Goal: Check status: Check status

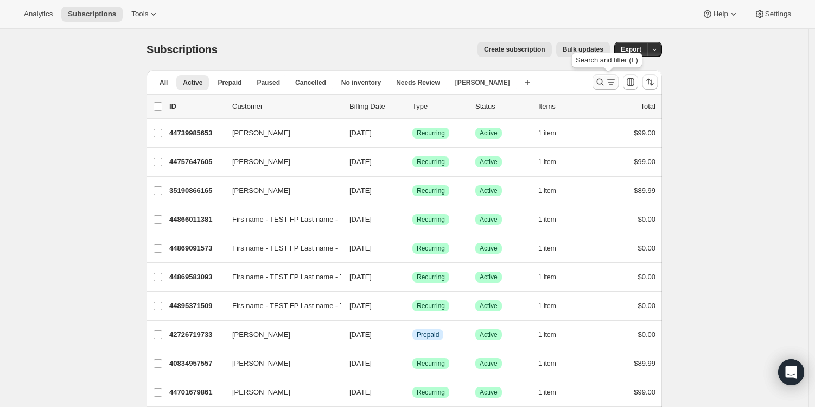
click at [603, 80] on icon "Search and filter results" at bounding box center [600, 82] width 11 height 11
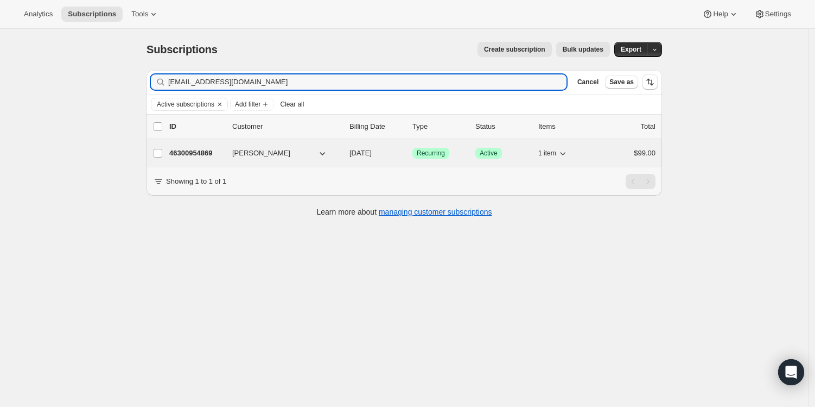
type input "[EMAIL_ADDRESS][DOMAIN_NAME]"
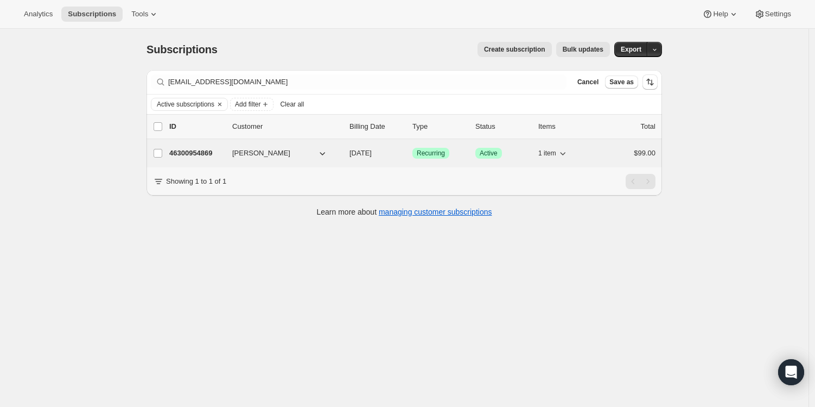
click at [201, 153] on p "46300954869" at bounding box center [196, 153] width 54 height 11
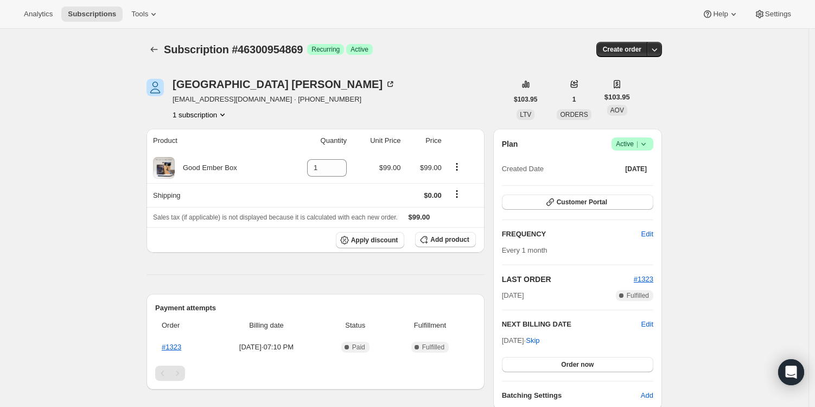
click at [117, 177] on div "Subscription #46300954869. This page is ready Subscription #46300954869 Success…" at bounding box center [404, 396] width 809 height 735
click at [158, 50] on icon "Subscriptions" at bounding box center [154, 49] width 11 height 11
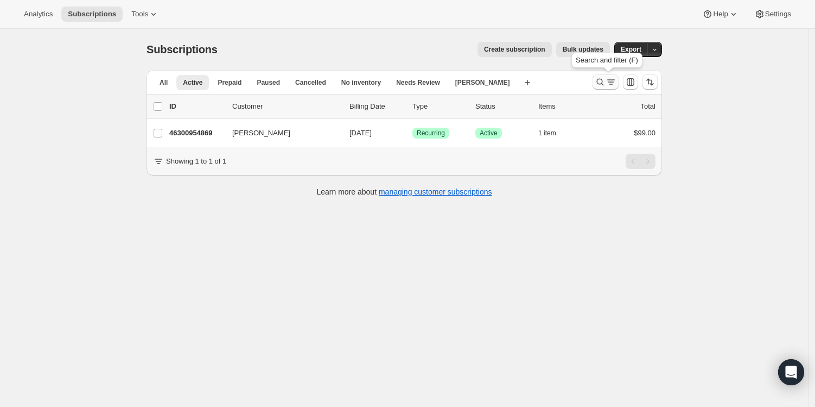
click at [604, 82] on icon "Search and filter results" at bounding box center [600, 82] width 11 height 11
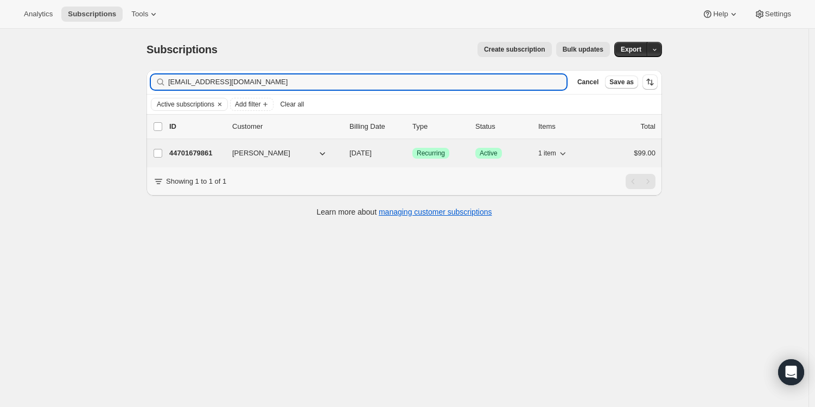
type input "[EMAIL_ADDRESS][DOMAIN_NAME]"
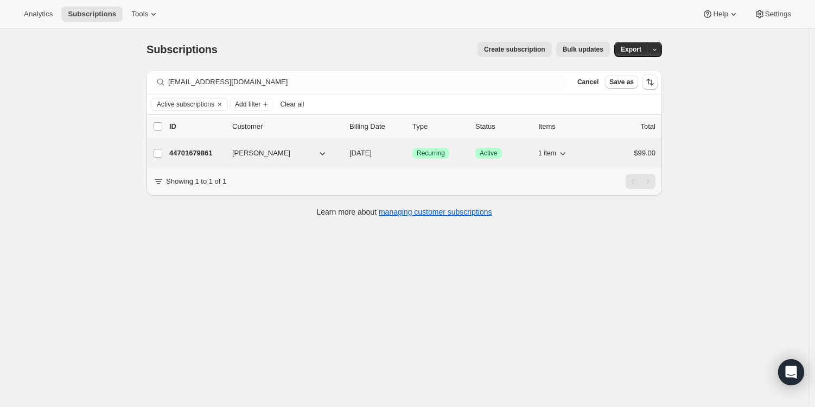
click at [221, 151] on p "44701679861" at bounding box center [196, 153] width 54 height 11
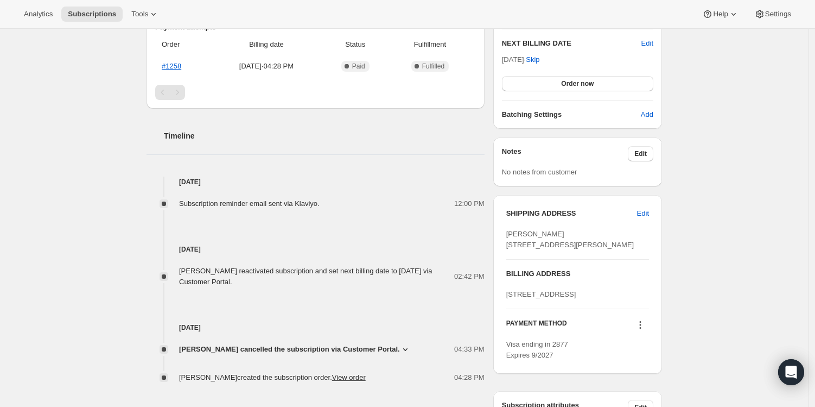
scroll to position [279, 0]
